Goal: Complete application form

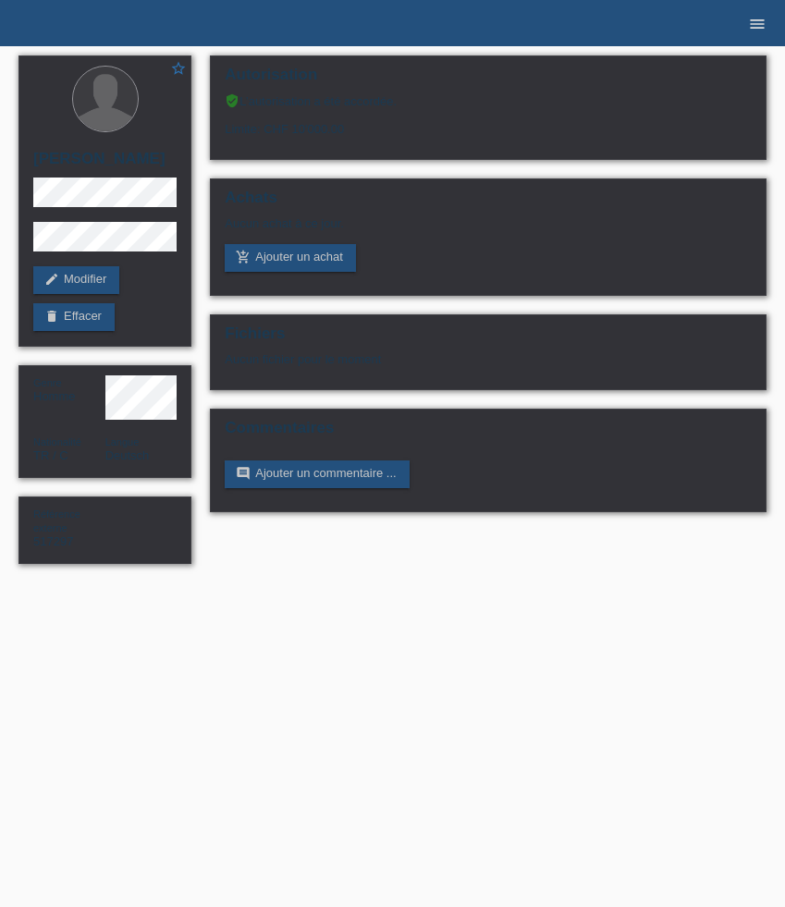
click at [758, 31] on icon "menu" at bounding box center [757, 24] width 18 height 18
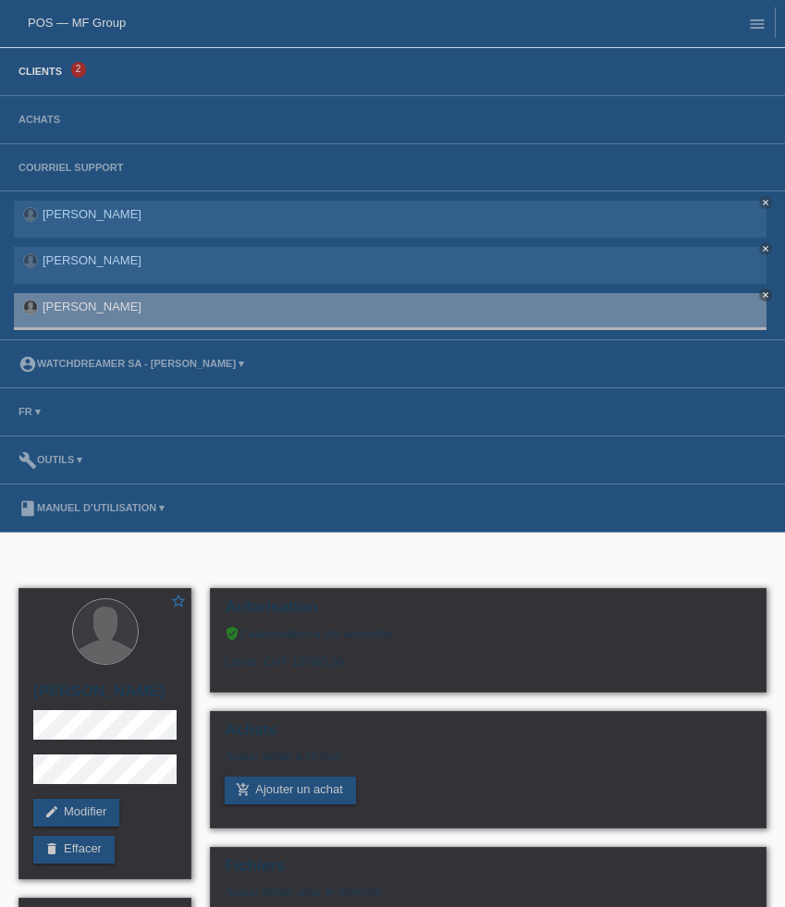
click at [56, 69] on link "Clients" at bounding box center [40, 71] width 62 height 11
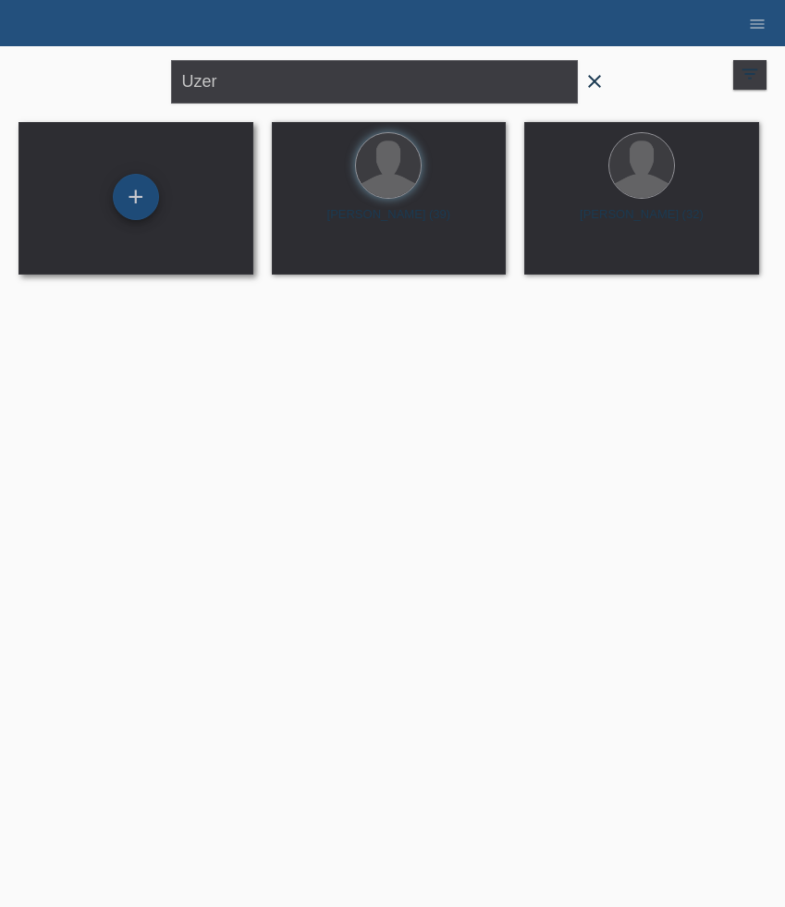
click at [141, 188] on div "+" at bounding box center [136, 197] width 46 height 46
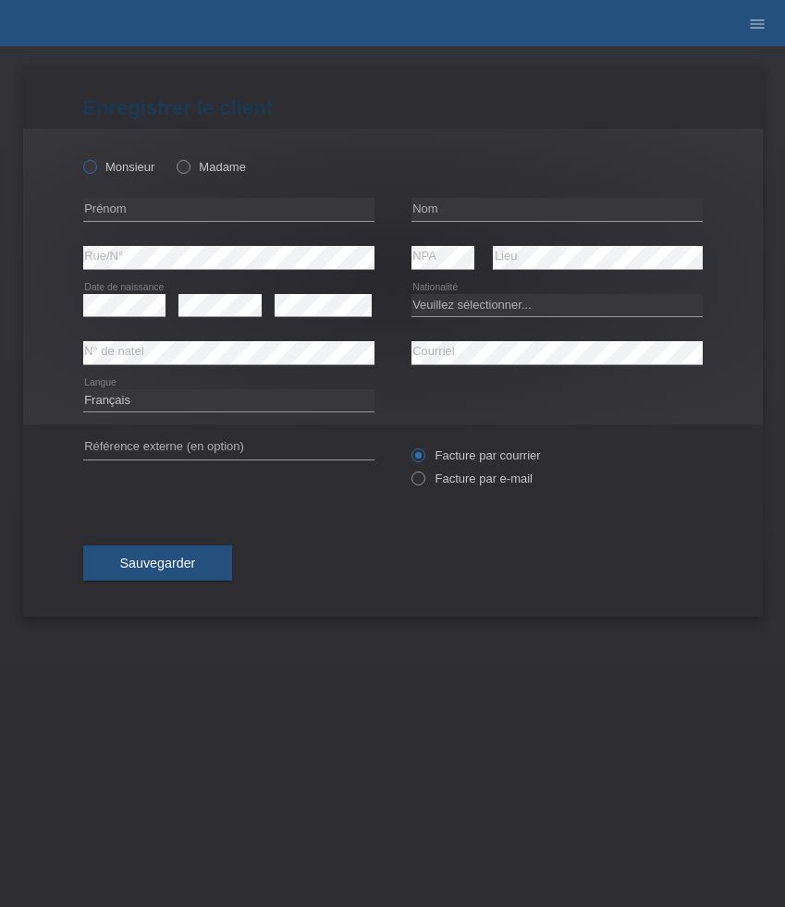
click at [131, 173] on label "Monsieur" at bounding box center [119, 167] width 72 height 14
click at [95, 172] on input "Monsieur" at bounding box center [89, 166] width 12 height 12
radio input "true"
click at [166, 200] on input "text" at bounding box center [228, 209] width 291 height 23
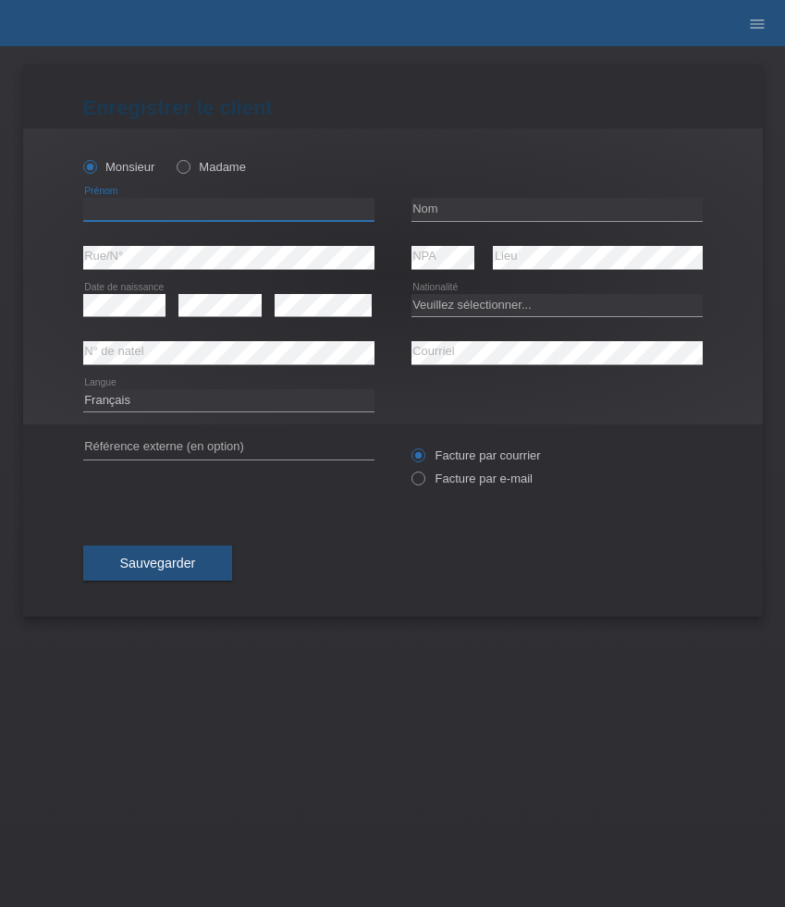
paste input "Eric"
paste input "Mukenge"
type input "[PERSON_NAME]"
click at [471, 217] on input "text" at bounding box center [556, 209] width 291 height 23
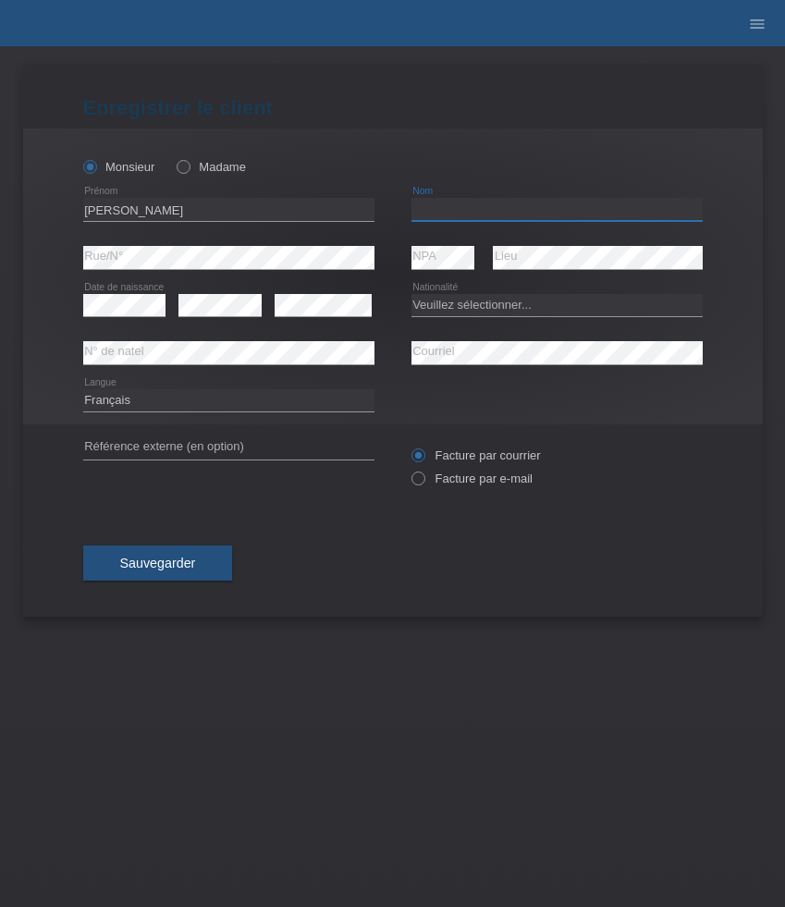
paste input "Tshamada"
type input "Tshamada"
click at [468, 306] on select "Veuillez sélectionner... Suisse Allemagne Autriche Liechtenstein ------------ A…" at bounding box center [556, 305] width 291 height 22
select select "CD"
click at [411, 294] on select "Veuillez sélectionner... Suisse Allemagne Autriche Liechtenstein ------------ A…" at bounding box center [556, 305] width 291 height 22
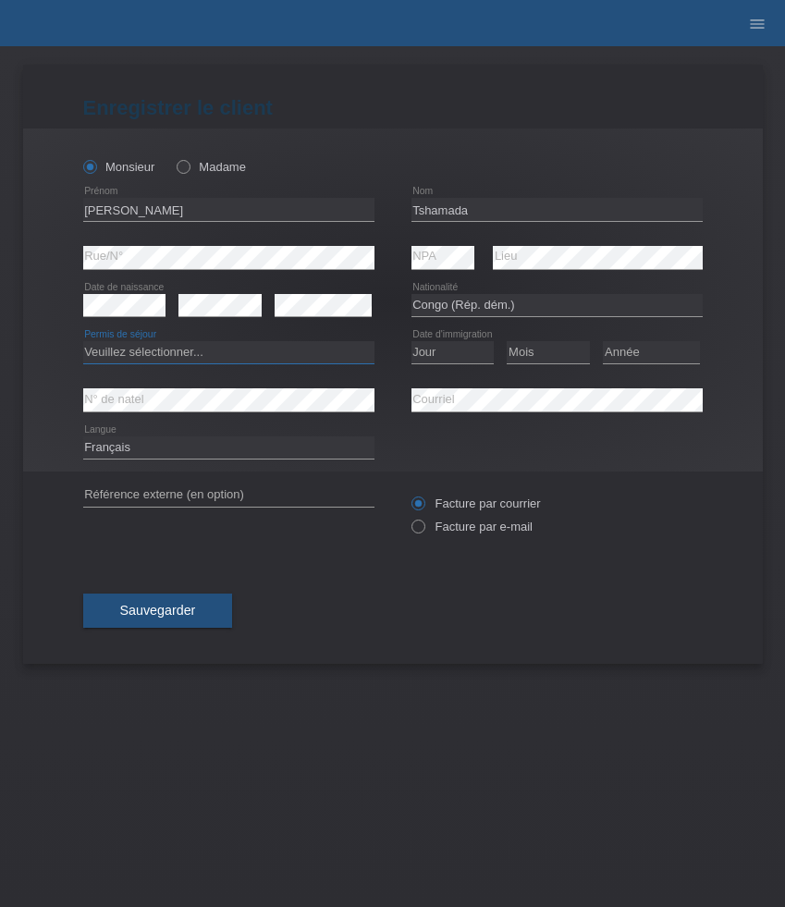
click at [247, 357] on select "Veuillez sélectionner... C B B - Statut de réfugié Autre" at bounding box center [228, 352] width 291 height 22
select select "B"
click at [83, 342] on select "Veuillez sélectionner... C B B - Statut de réfugié Autre" at bounding box center [228, 352] width 291 height 22
click at [462, 349] on select "Jour 01 02 03 04 05 06 07 08 09 10 11" at bounding box center [452, 352] width 83 height 22
select select "17"
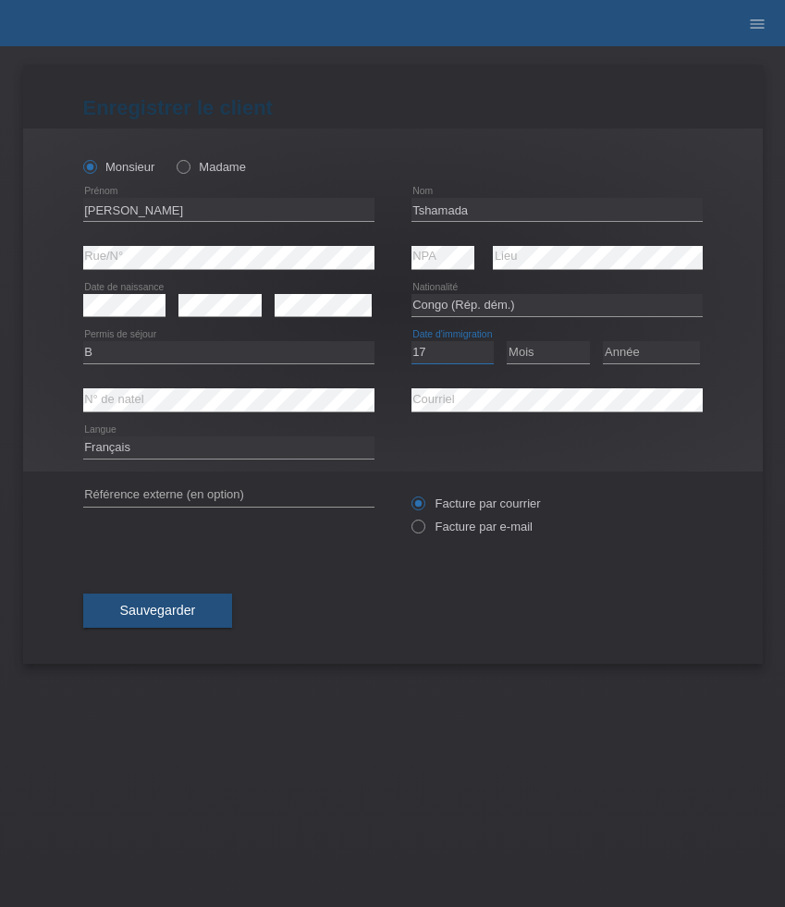
click at [411, 342] on select "Jour 01 02 03 04 05 06 07 08 09 10 11" at bounding box center [452, 352] width 83 height 22
click at [523, 363] on select "Mois 01 02 03 04 05 06 07 08 09 10 11" at bounding box center [548, 352] width 83 height 22
select select "04"
click at [507, 342] on select "Mois 01 02 03 04 05 06 07 08 09 10 11" at bounding box center [548, 352] width 83 height 22
click at [653, 338] on div "Année 2025 2024 2023 2022 2021 2020 2019 2018 2017" at bounding box center [651, 352] width 97 height 47
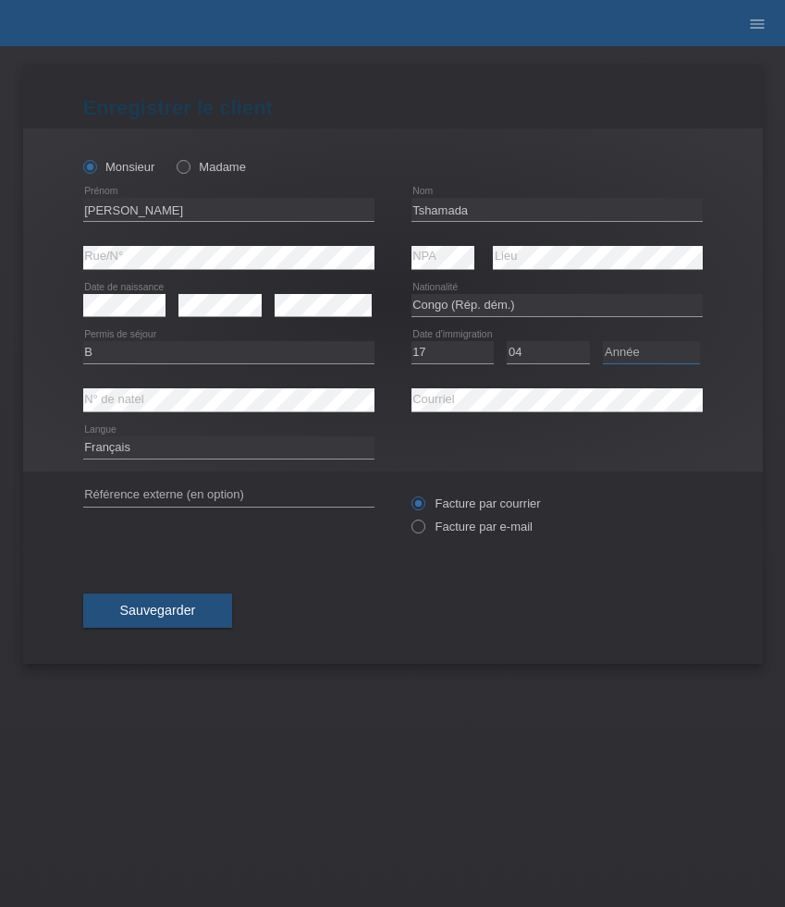
click at [653, 356] on select "Année 2025 2024 2023 2022 2021 2020 2019 2018 2017 2016 2015 2014 2013 2012 201…" at bounding box center [651, 352] width 97 height 22
select select "2002"
click at [603, 342] on select "Année 2025 2024 2023 2022 2021 2020 2019 2018 2017 2016 2015 2014 2013 2012 201…" at bounding box center [651, 352] width 97 height 22
click at [460, 527] on label "Facture par e-mail" at bounding box center [471, 527] width 121 height 14
click at [423, 527] on input "Facture par e-mail" at bounding box center [417, 531] width 12 height 23
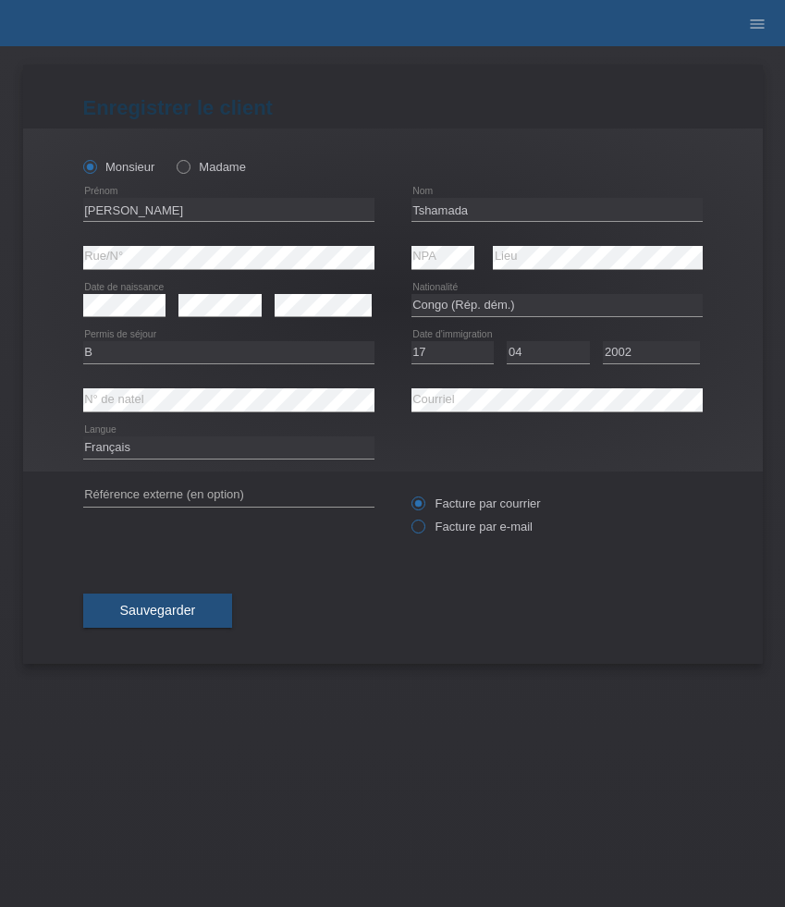
radio input "true"
click at [219, 611] on button "Sauvegarder" at bounding box center [158, 611] width 150 height 35
click at [181, 629] on button "Sauvegarder" at bounding box center [158, 611] width 150 height 35
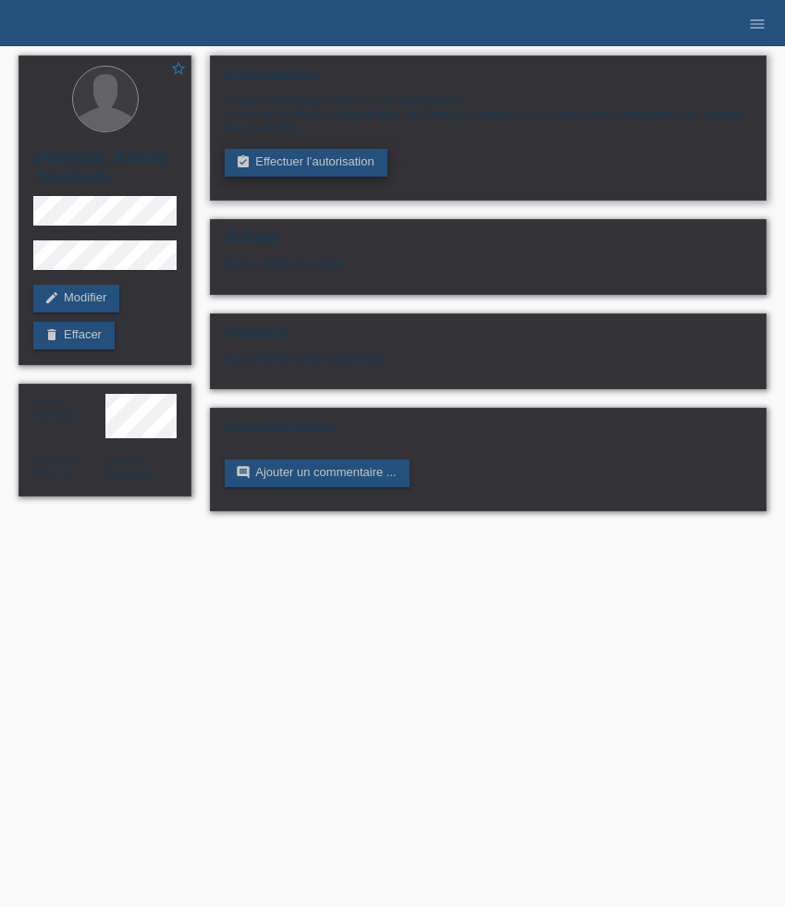
click at [374, 171] on link "assignment_turned_in Effectuer l’autorisation" at bounding box center [306, 163] width 162 height 28
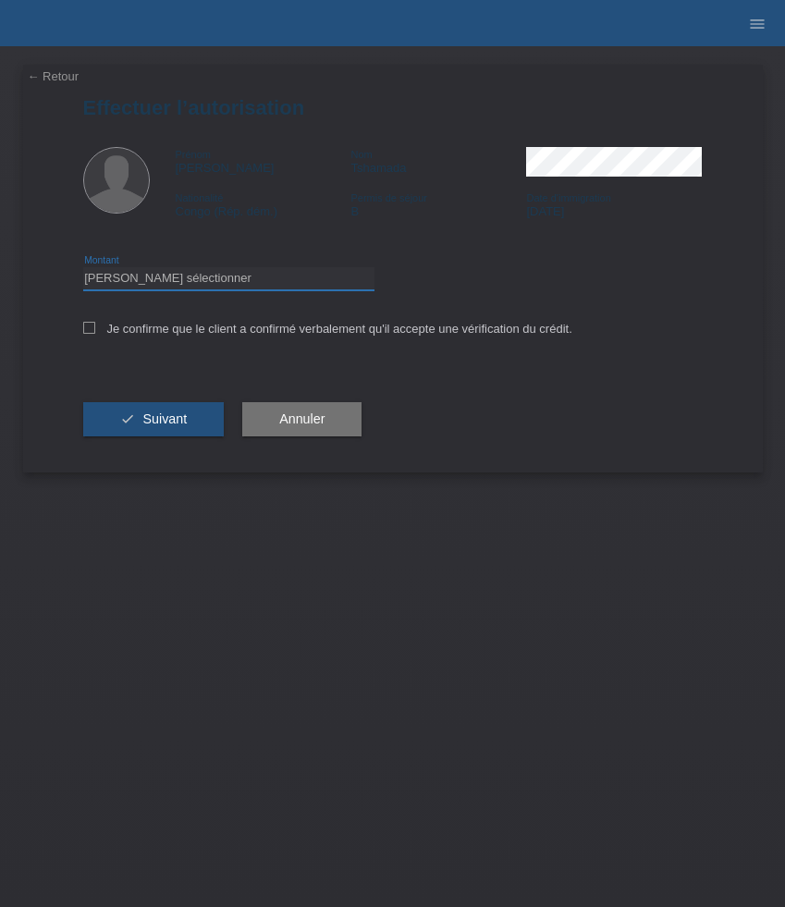
click at [337, 276] on select "Veuillez sélectionner CHF 1.00 - CHF 499.00 CHF 500.00 - CHF 1'999.00 CHF 2'000…" at bounding box center [228, 278] width 291 height 22
select select "3"
click at [83, 270] on select "Veuillez sélectionner CHF 1.00 - CHF 499.00 CHF 500.00 - CHF 1'999.00 CHF 2'000…" at bounding box center [228, 278] width 291 height 22
click at [173, 335] on label "Je confirme que le client a confirmé verbalement qu'il accepte une vérification…" at bounding box center [327, 329] width 489 height 14
click at [95, 334] on input "Je confirme que le client a confirmé verbalement qu'il accepte une vérification…" at bounding box center [89, 328] width 12 height 12
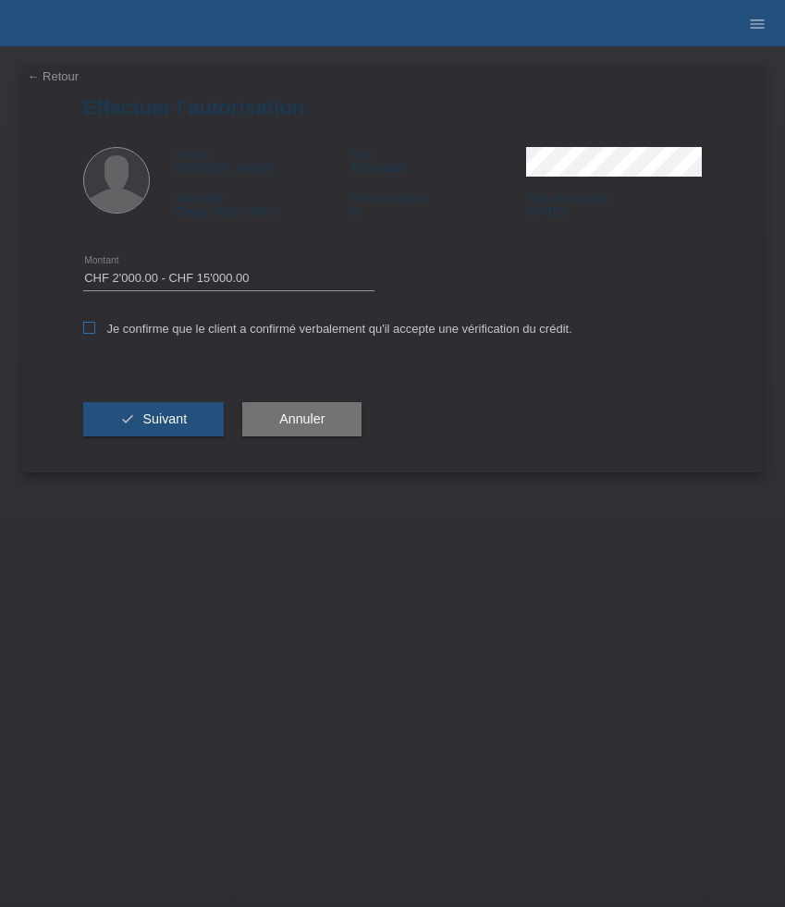
checkbox input "true"
click at [172, 425] on span "Suivant" at bounding box center [164, 418] width 44 height 15
